Goal: Find specific page/section: Find specific page/section

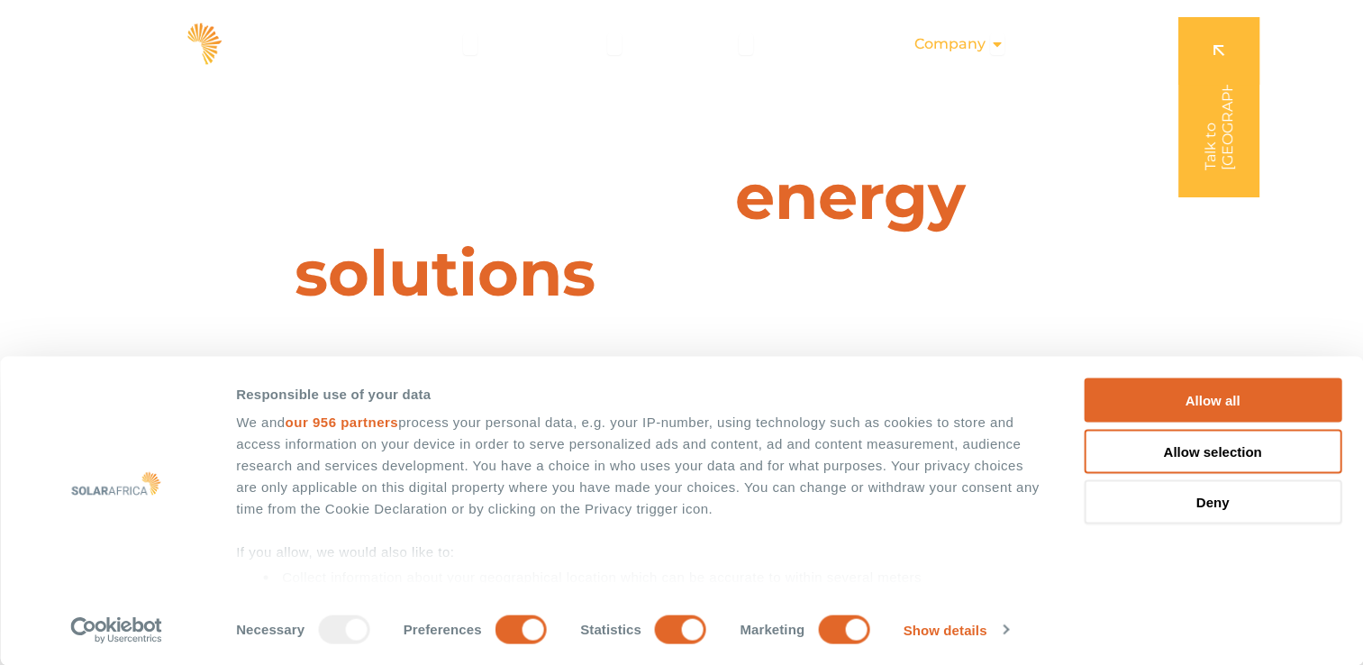
click at [951, 45] on span "Company" at bounding box center [949, 44] width 71 height 22
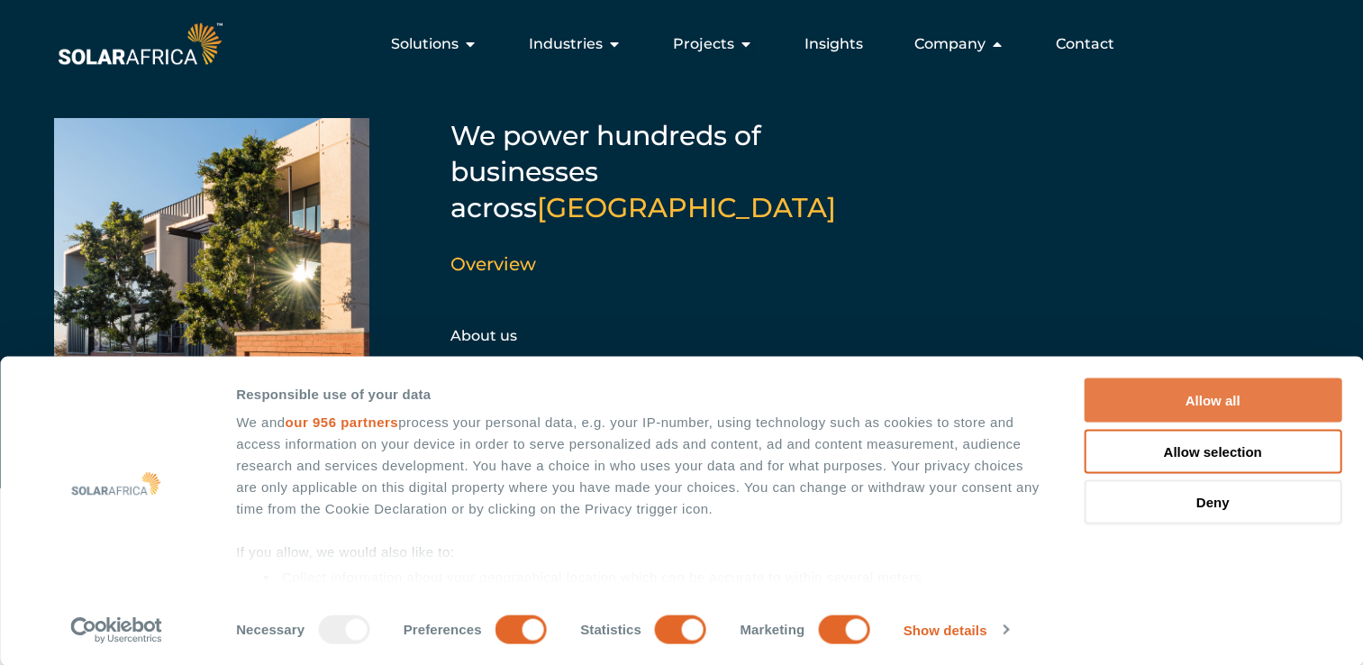
click at [1176, 395] on button "Allow all" at bounding box center [1213, 400] width 258 height 44
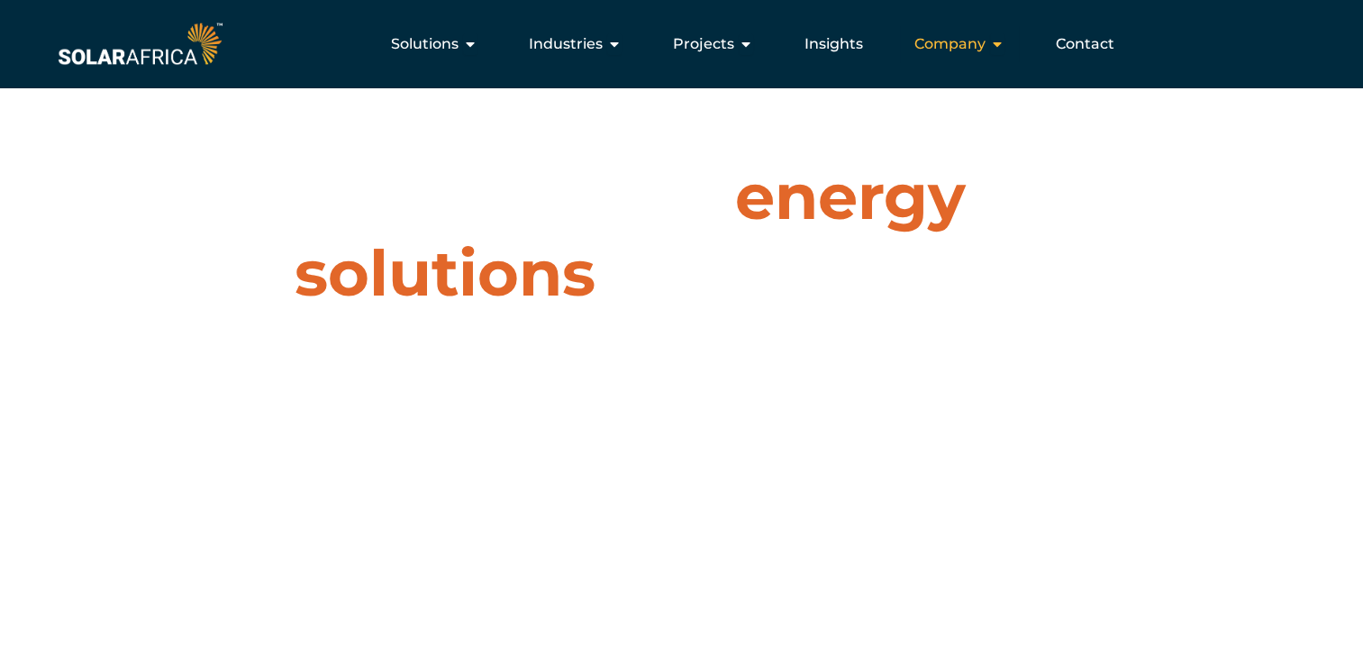
click at [985, 41] on span "Company" at bounding box center [949, 44] width 71 height 22
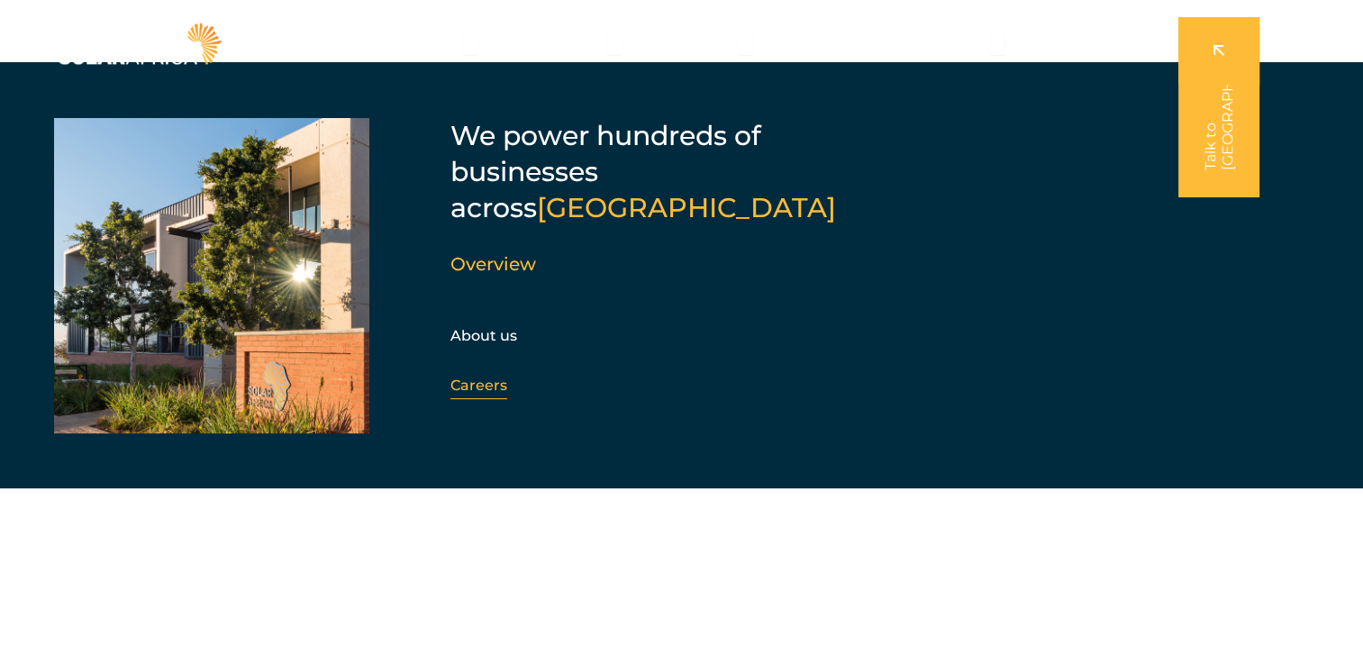
click at [475, 377] on link "Careers" at bounding box center [478, 385] width 57 height 17
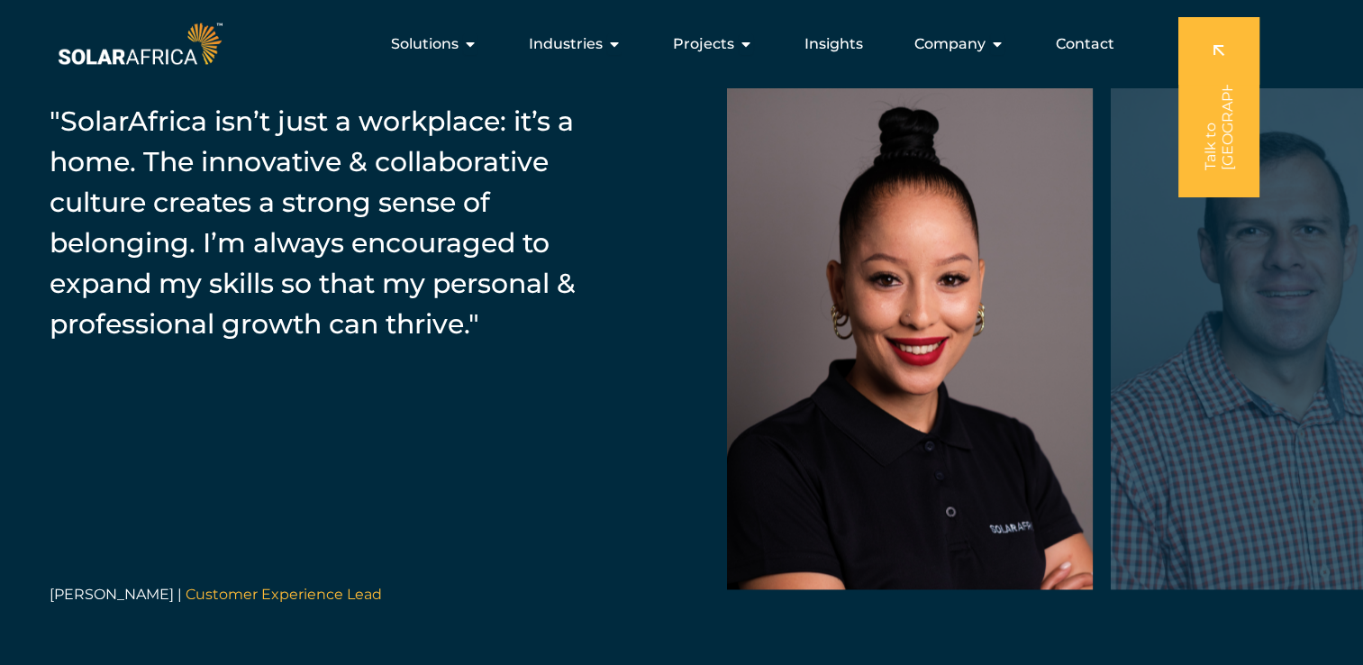
scroll to position [2702, 0]
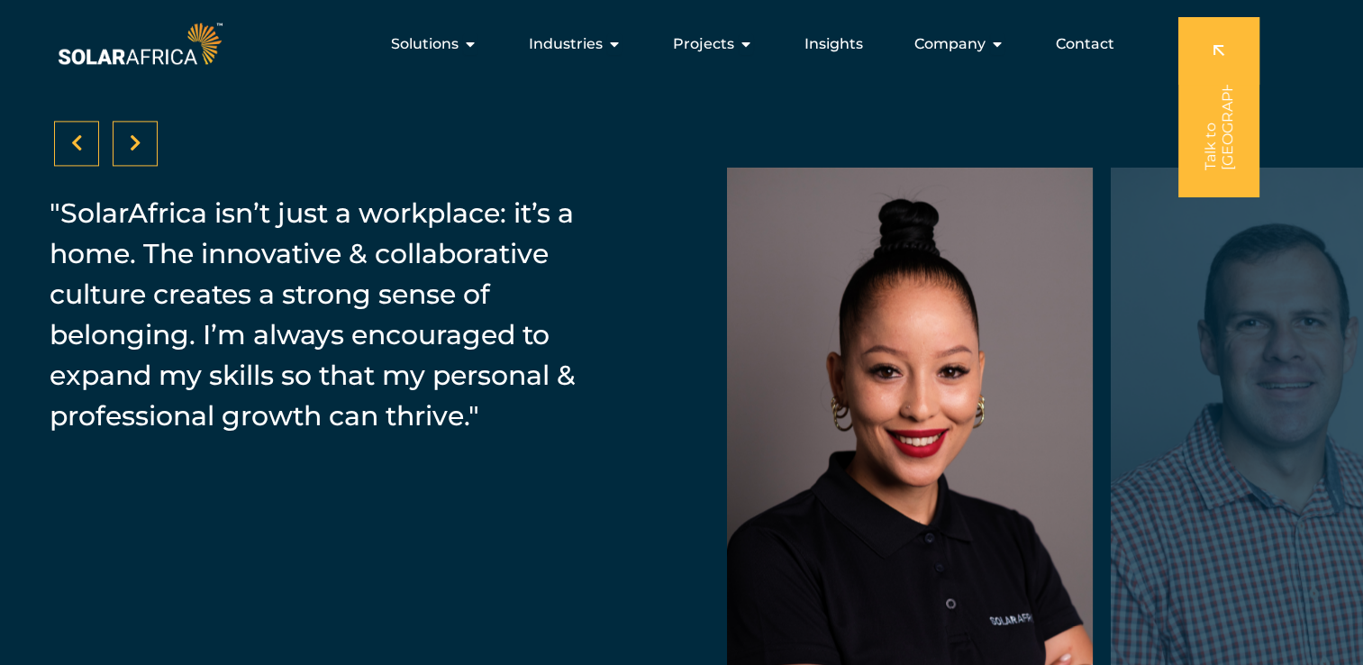
click at [134, 145] on icon at bounding box center [136, 143] width 12 height 18
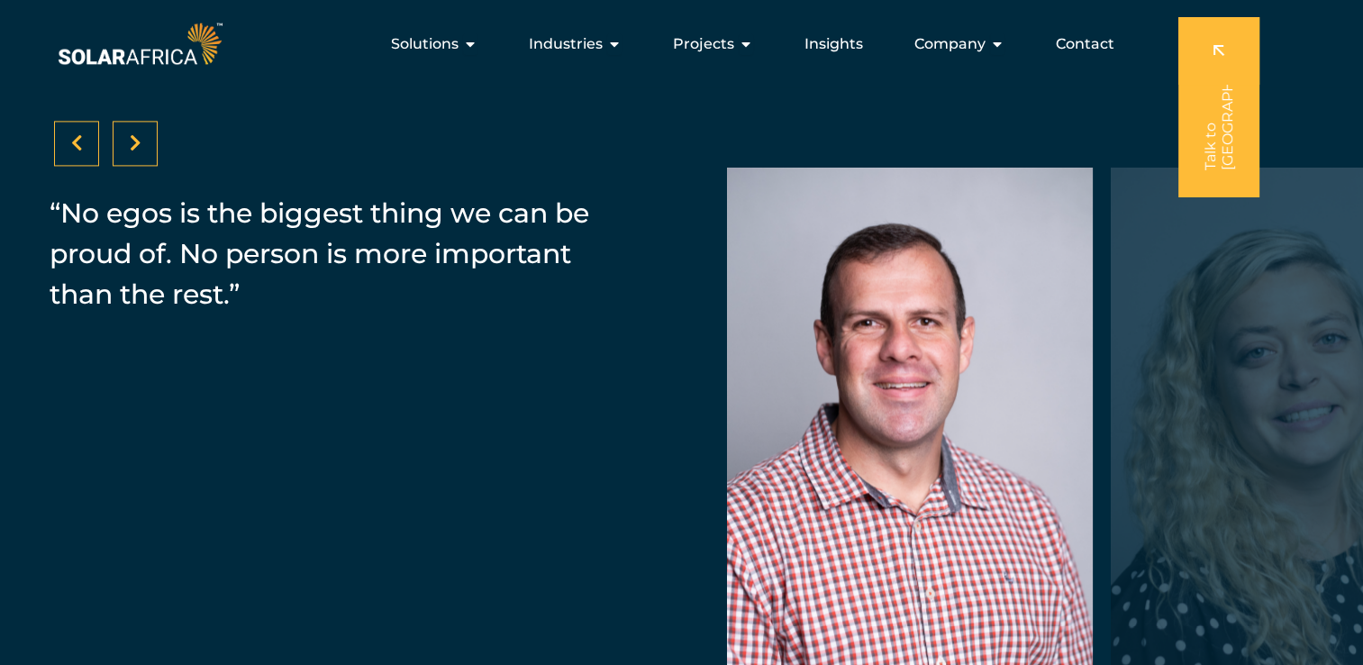
click at [134, 145] on icon at bounding box center [136, 143] width 12 height 18
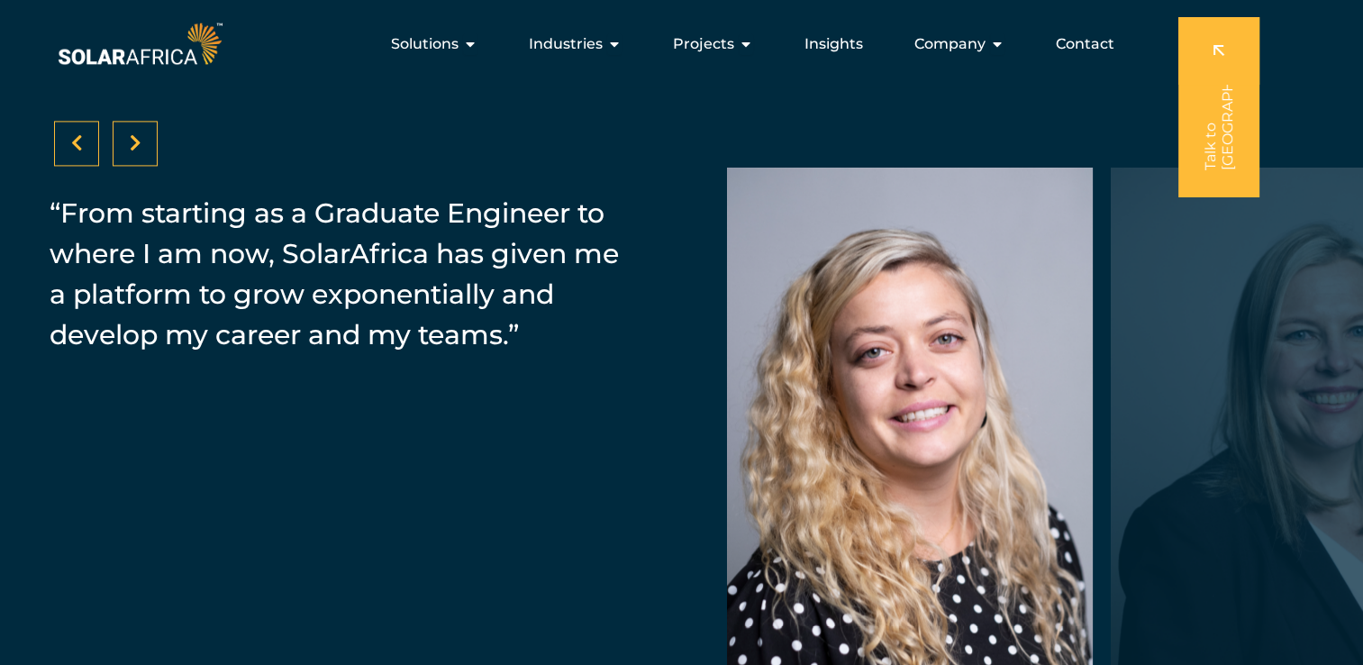
click at [134, 145] on icon at bounding box center [136, 143] width 12 height 18
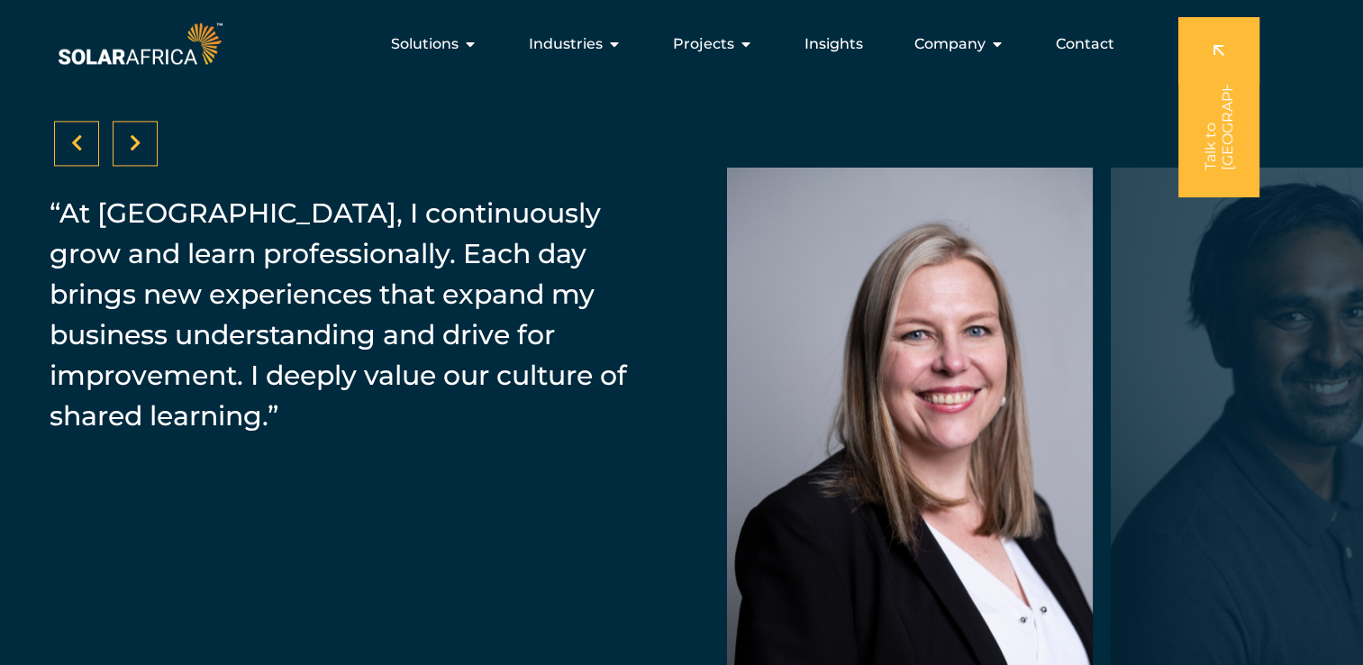
click at [134, 145] on icon at bounding box center [136, 143] width 12 height 18
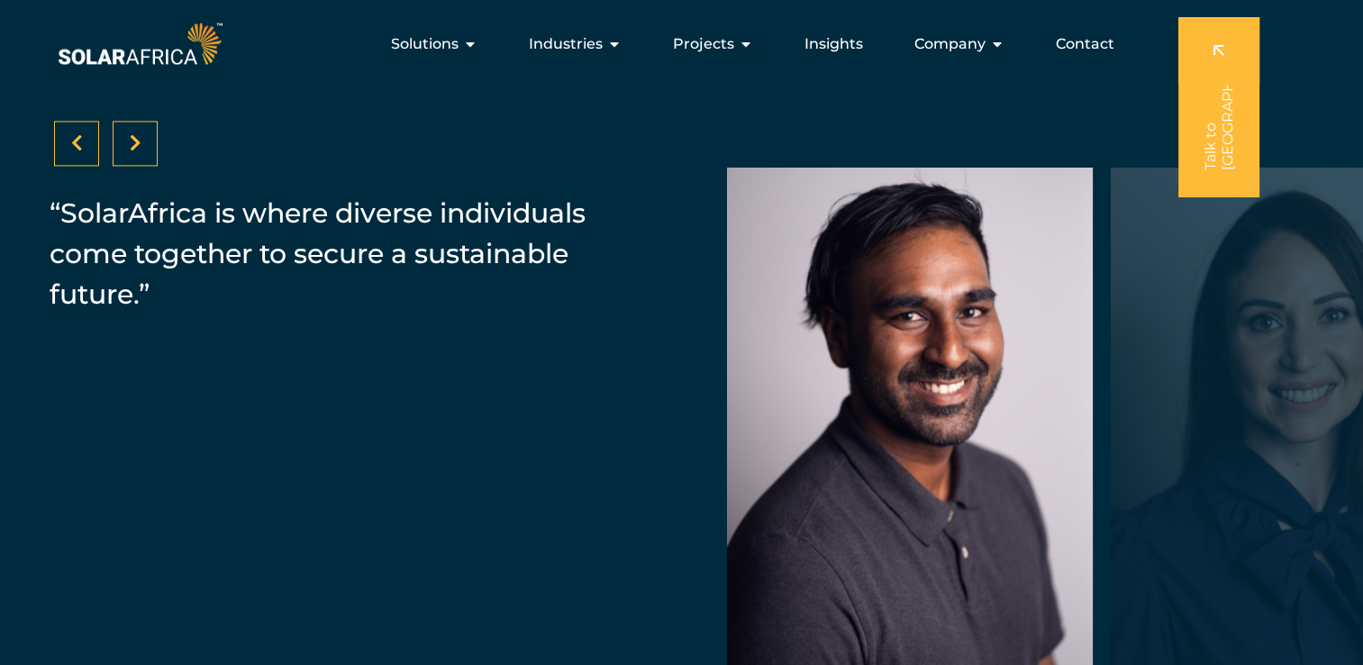
click at [134, 145] on icon at bounding box center [136, 143] width 12 height 18
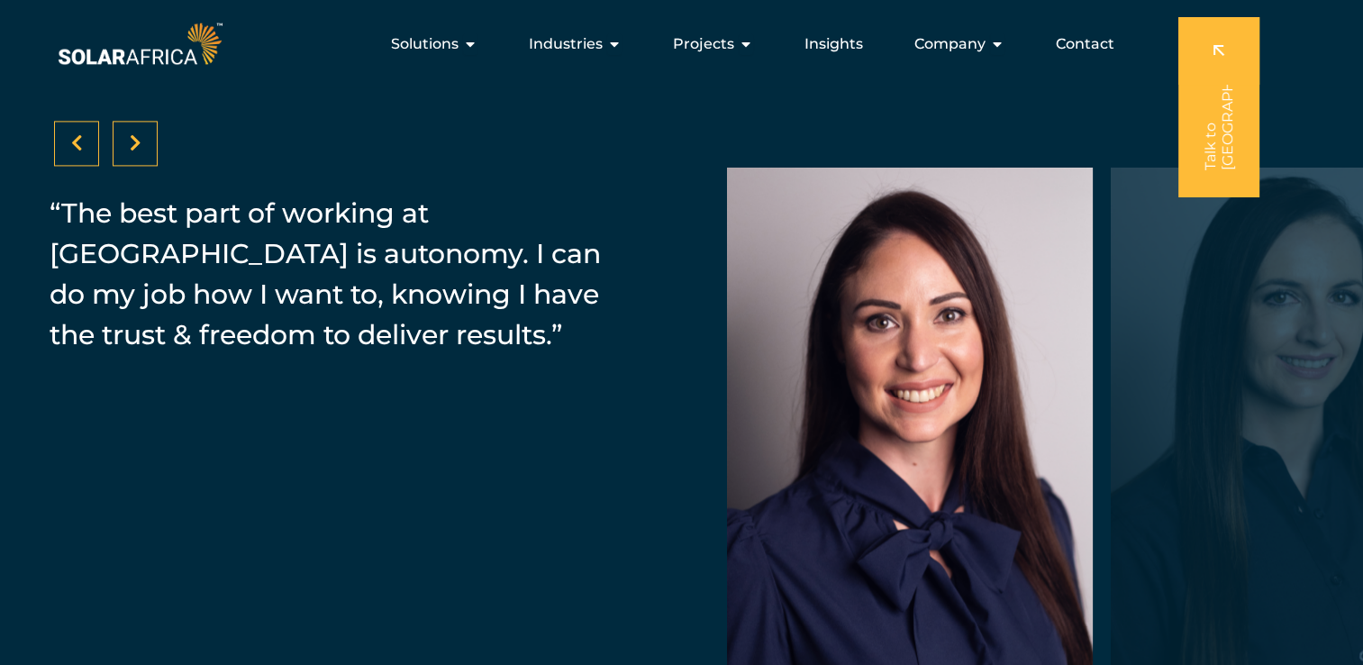
click at [132, 141] on icon at bounding box center [136, 143] width 12 height 18
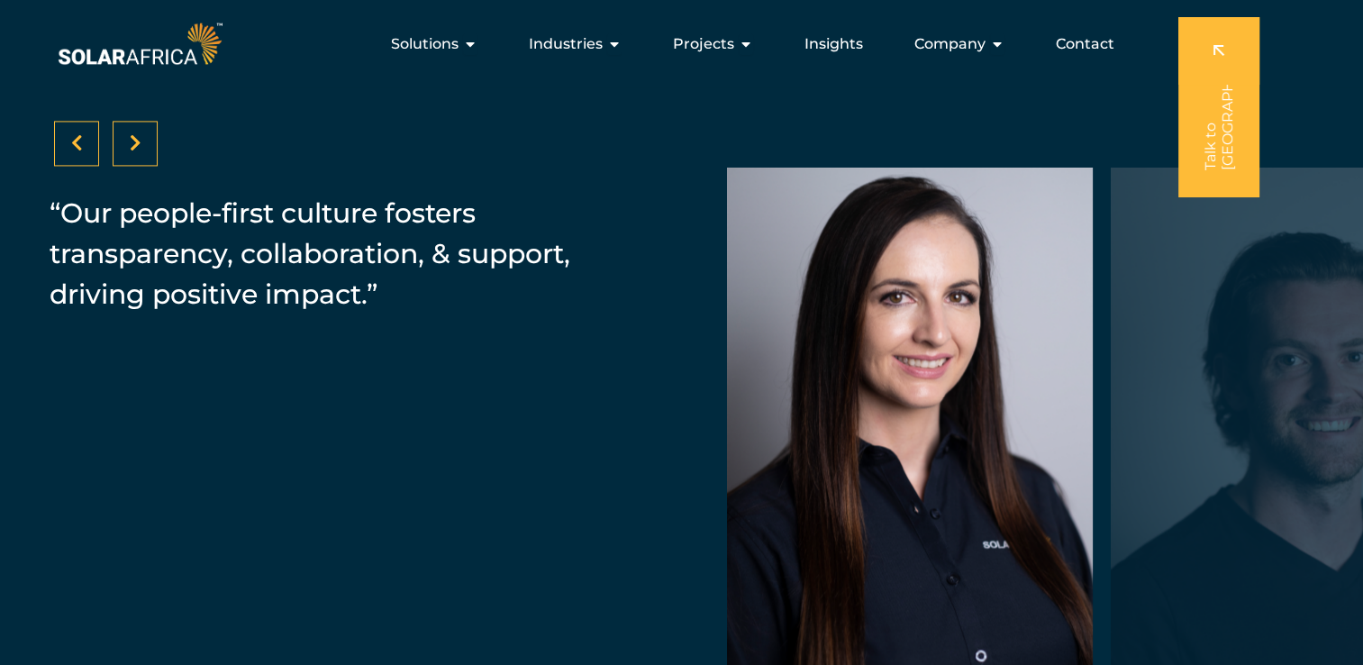
click at [132, 141] on icon at bounding box center [136, 143] width 12 height 18
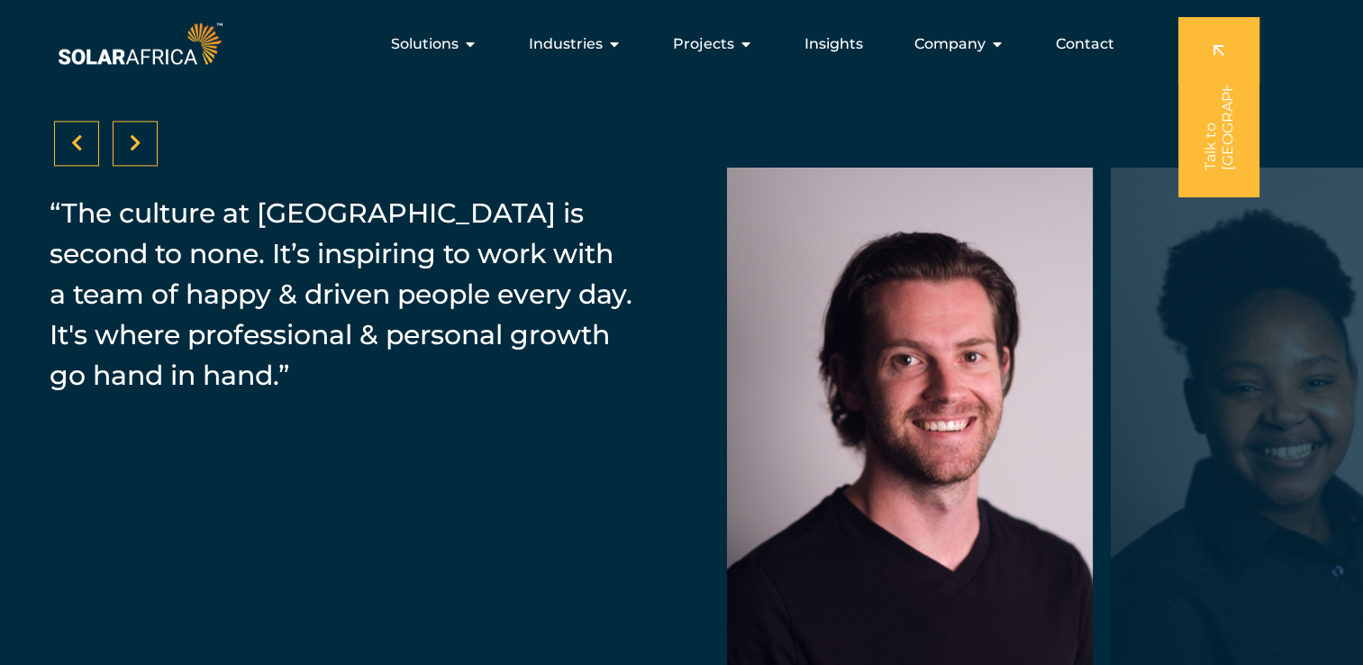
click at [132, 141] on icon at bounding box center [136, 143] width 12 height 18
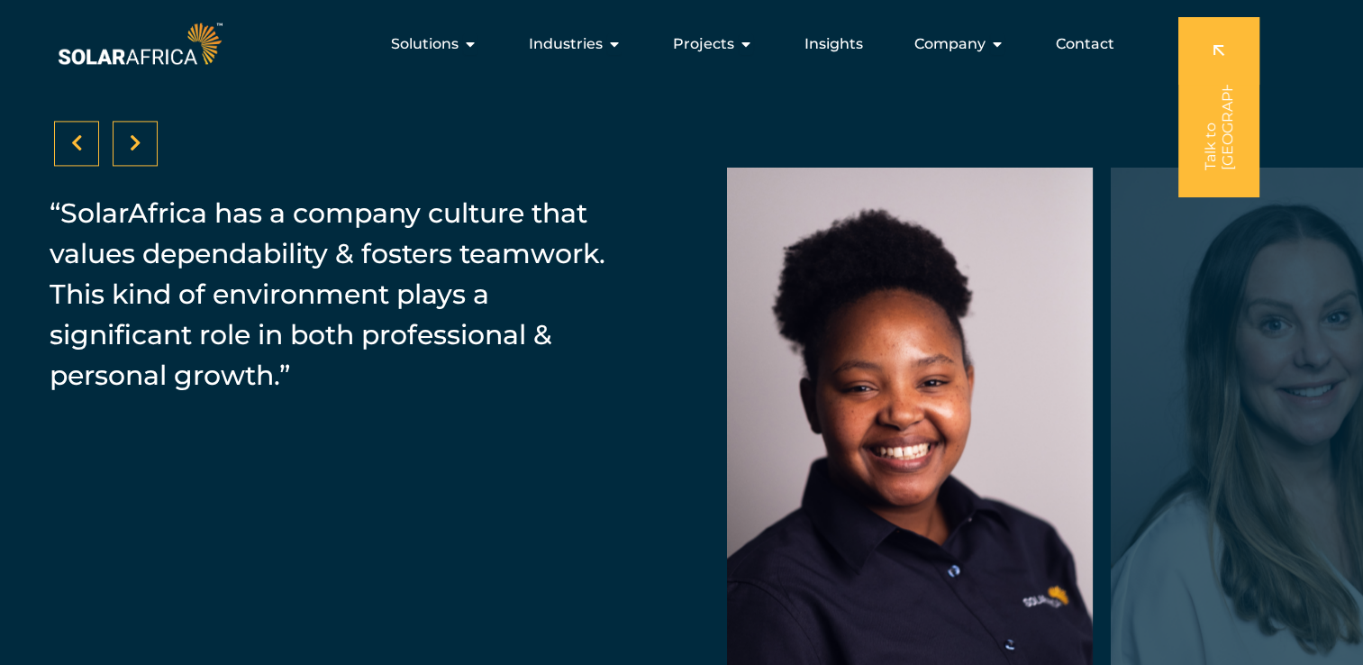
click at [132, 141] on icon at bounding box center [136, 143] width 12 height 18
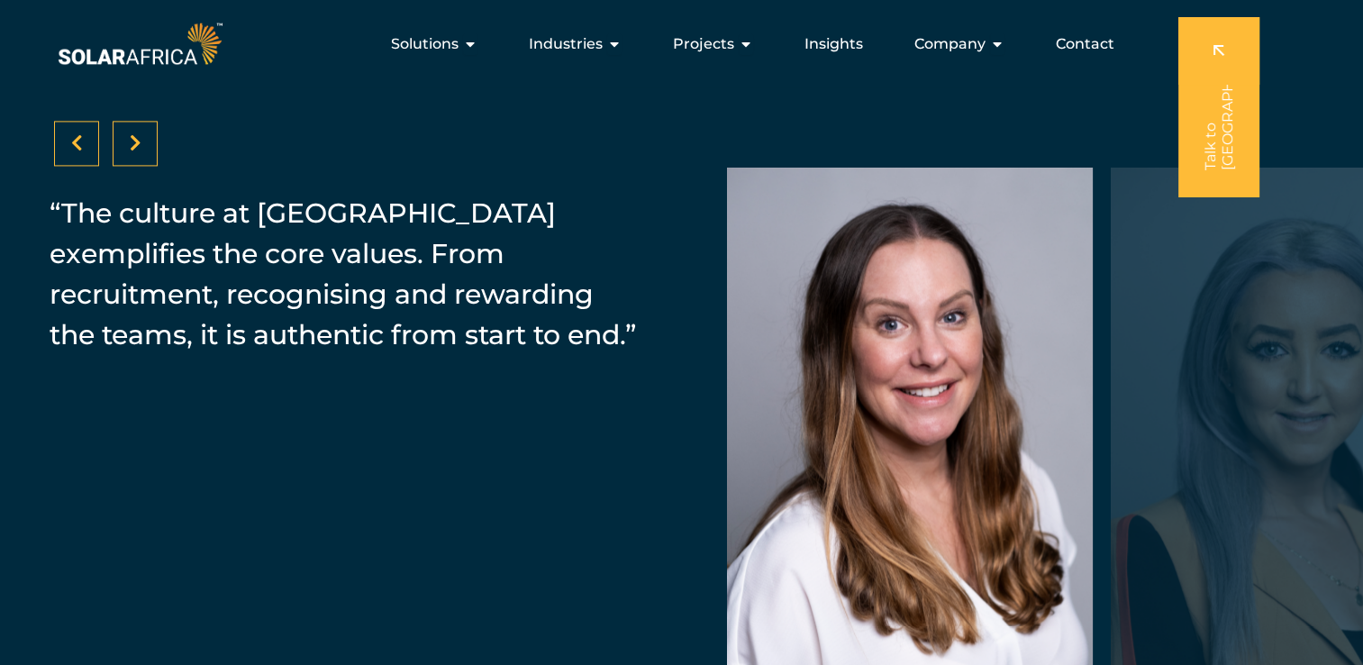
click at [132, 141] on icon at bounding box center [136, 143] width 12 height 18
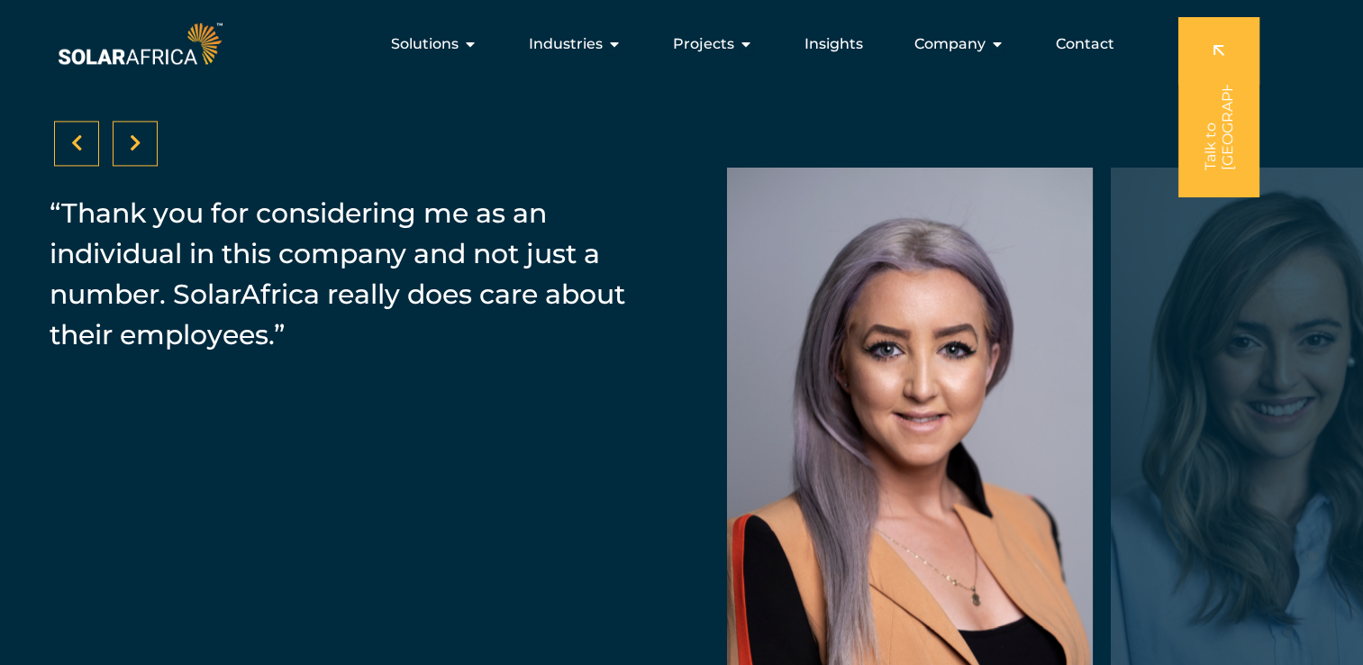
click at [132, 141] on icon at bounding box center [136, 143] width 12 height 18
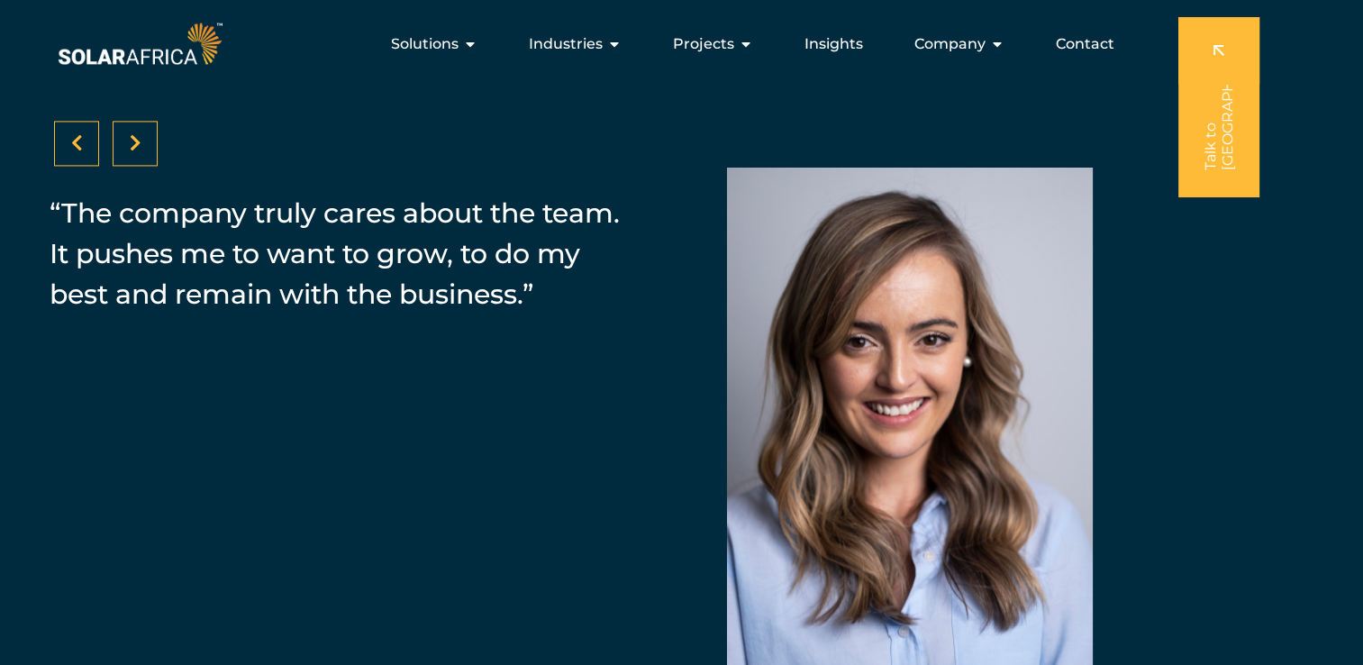
click at [132, 141] on icon at bounding box center [136, 143] width 12 height 18
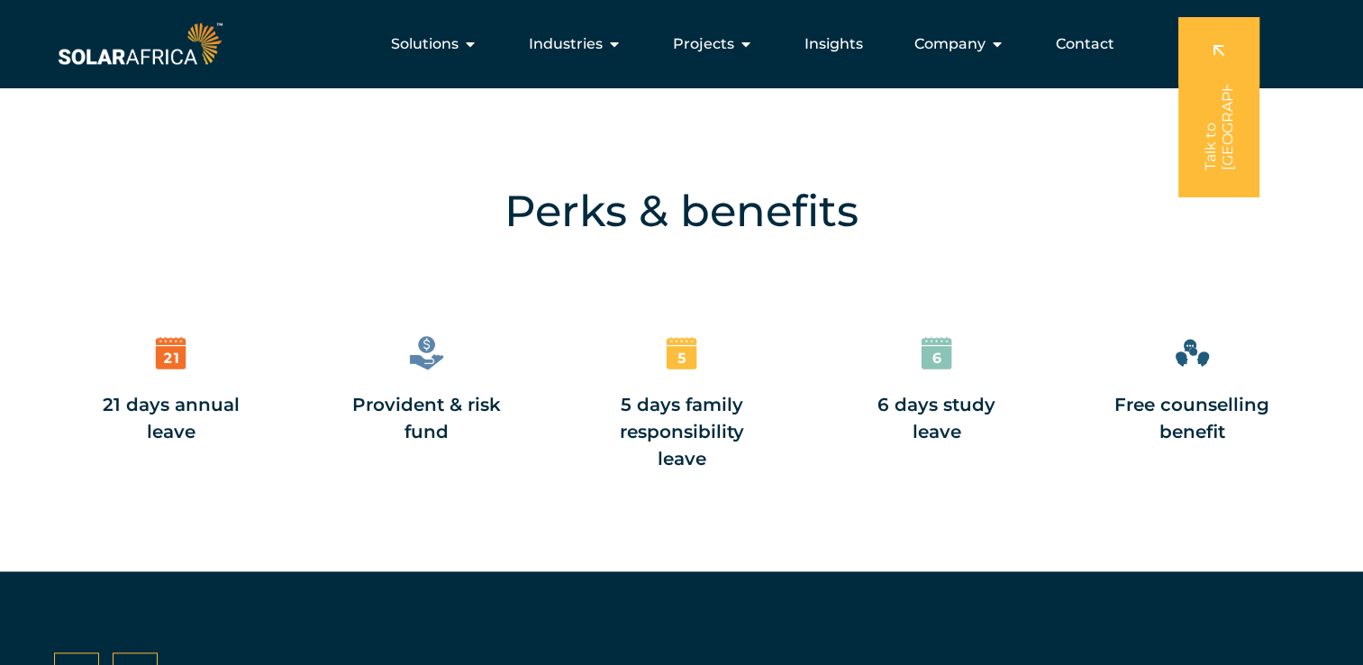
scroll to position [2162, 0]
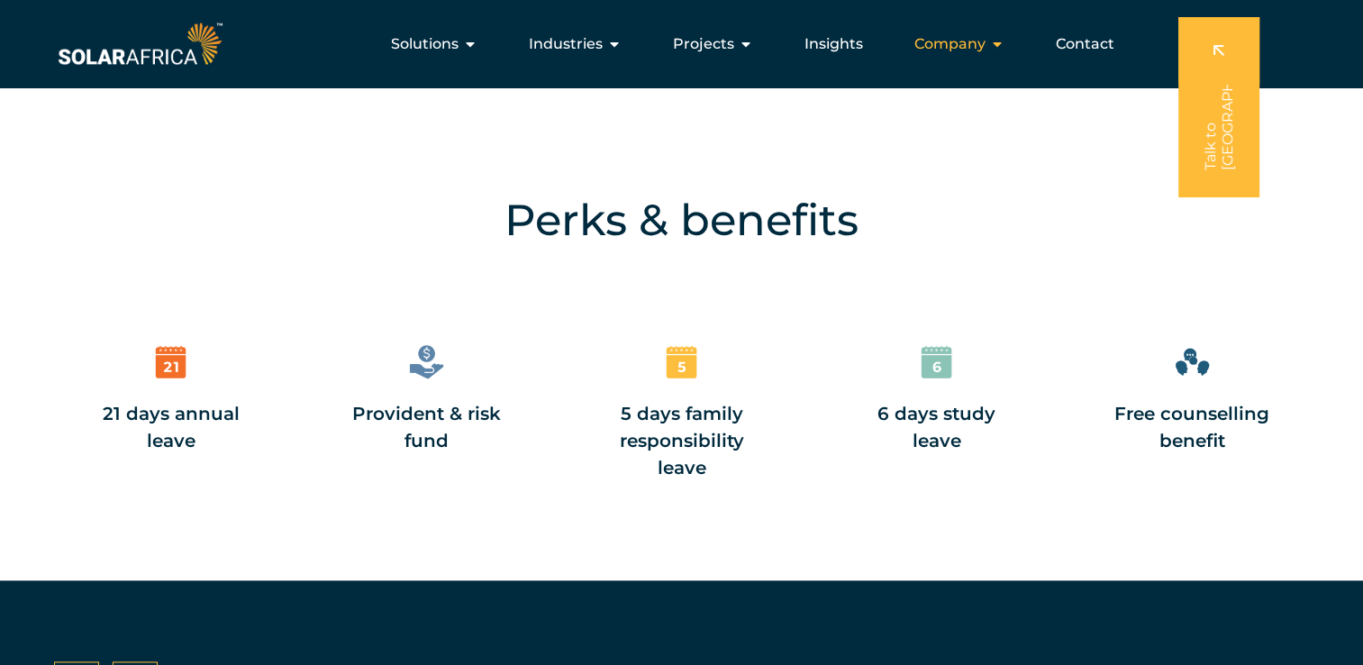
click at [975, 48] on span "Company" at bounding box center [949, 44] width 71 height 22
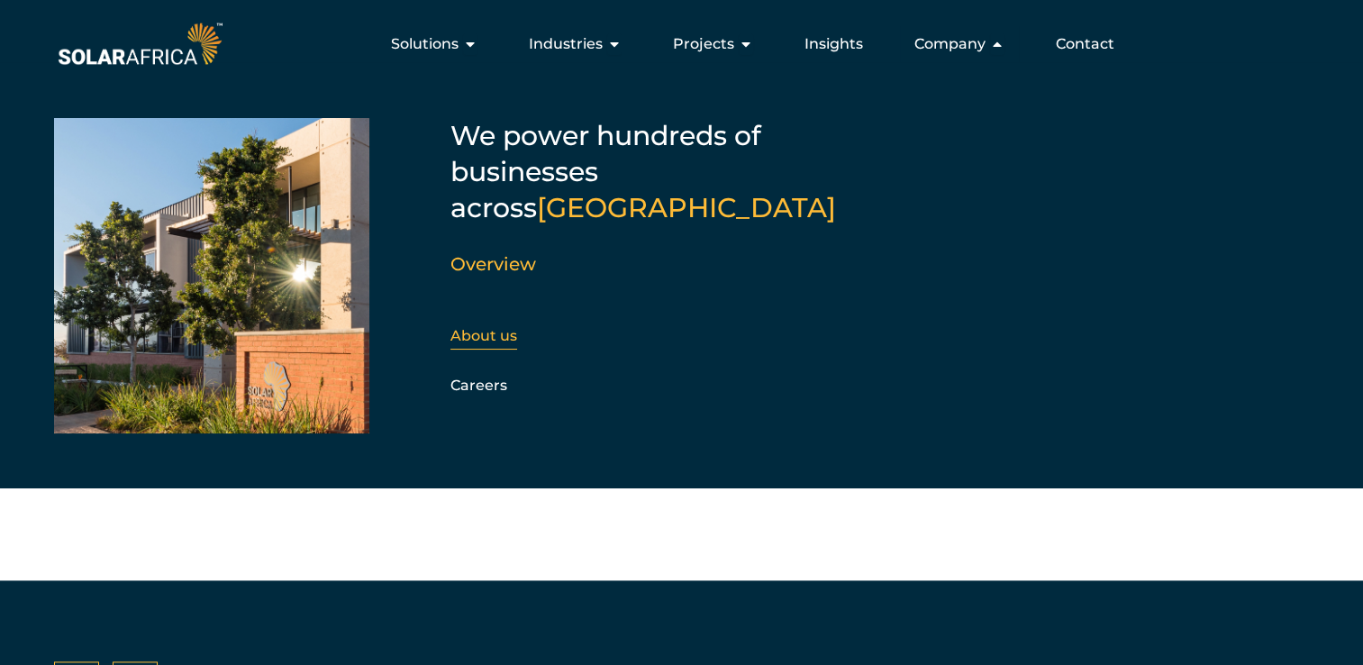
click at [486, 327] on link "About us" at bounding box center [483, 335] width 67 height 17
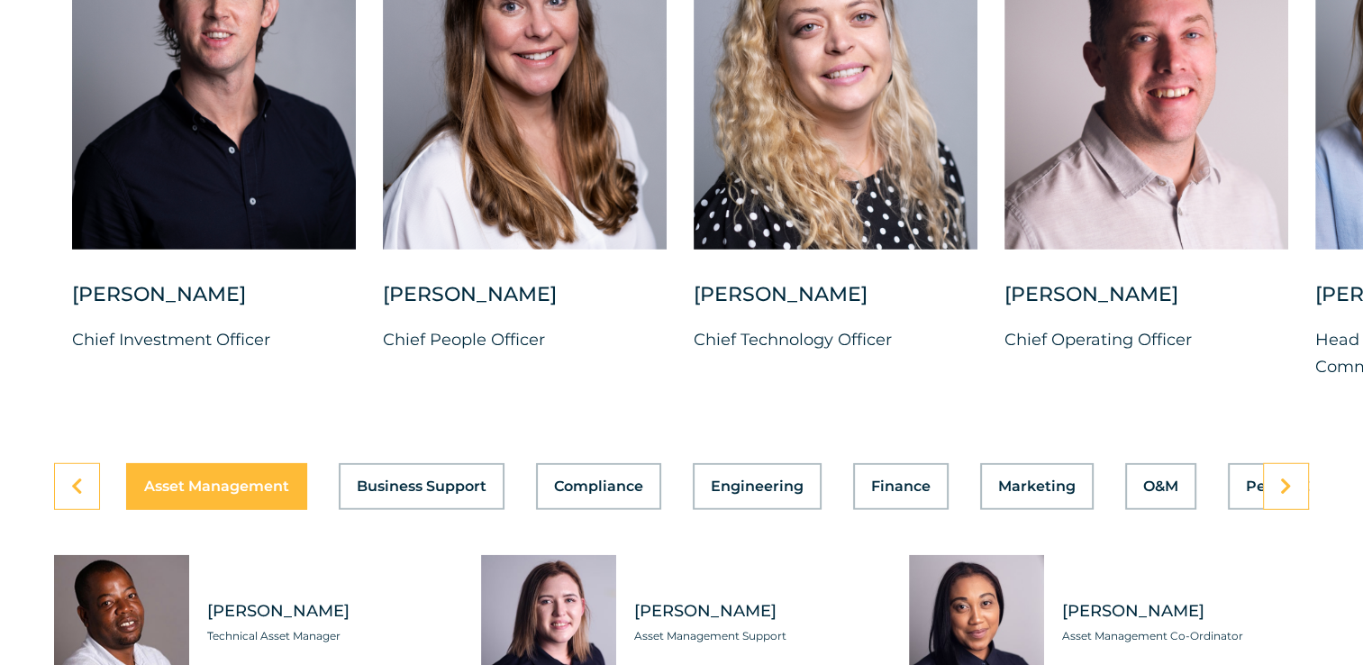
scroll to position [4774, 0]
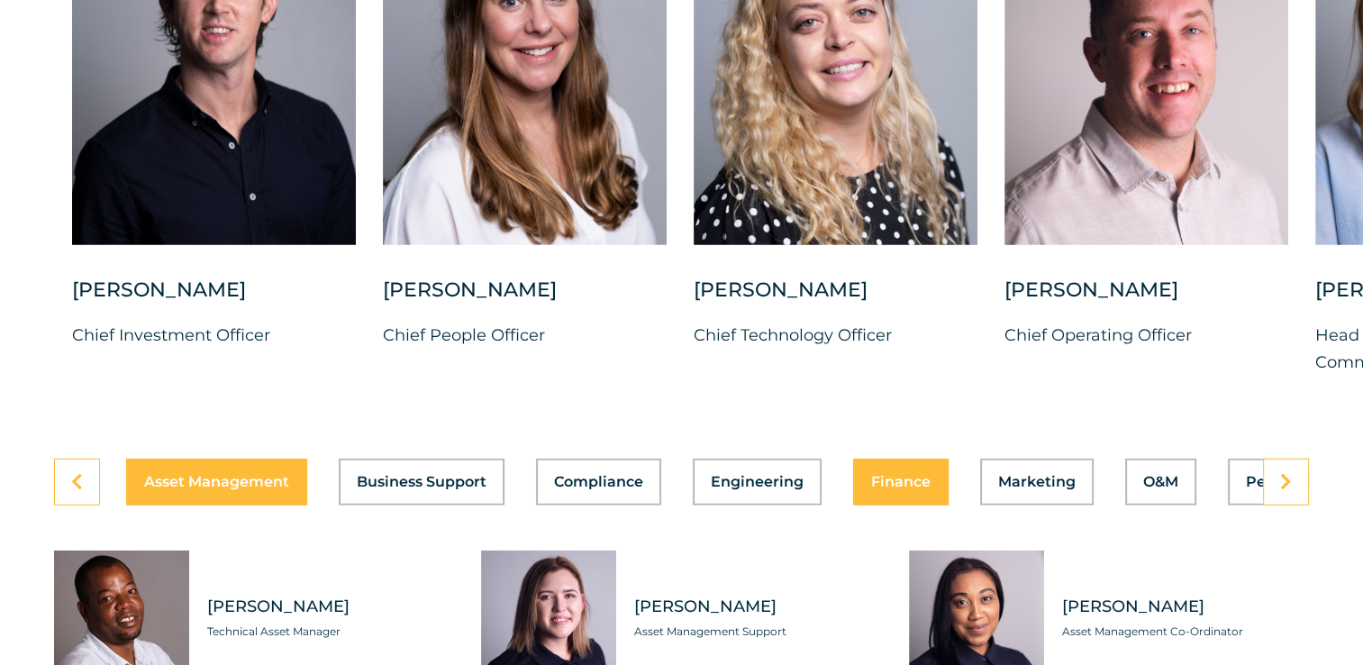
click at [895, 475] on span "Finance" at bounding box center [900, 482] width 59 height 14
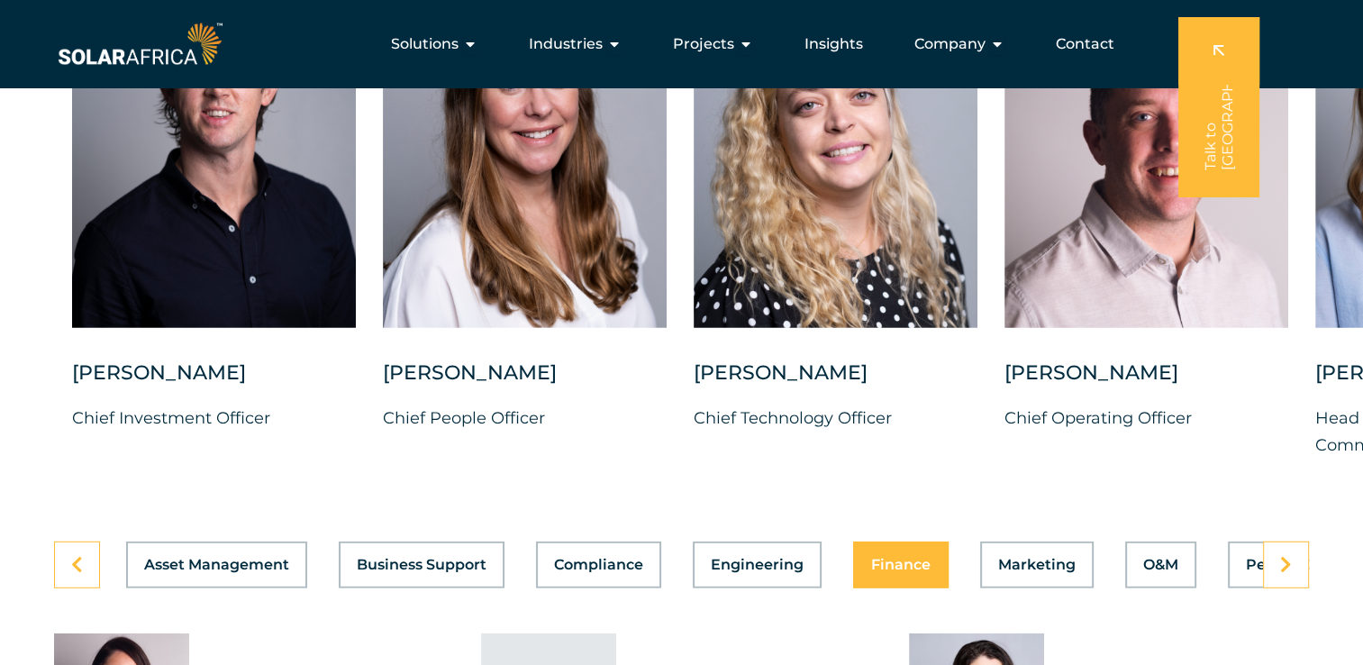
scroll to position [4594, 0]
